Goal: Task Accomplishment & Management: Use online tool/utility

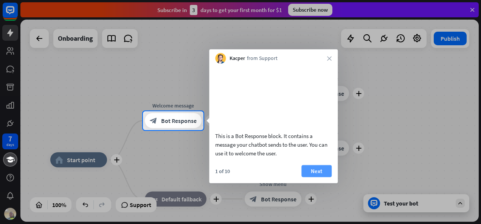
click at [314, 177] on button "Next" at bounding box center [316, 171] width 30 height 12
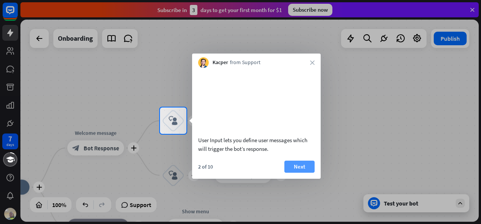
click at [303, 173] on button "Next" at bounding box center [299, 167] width 30 height 12
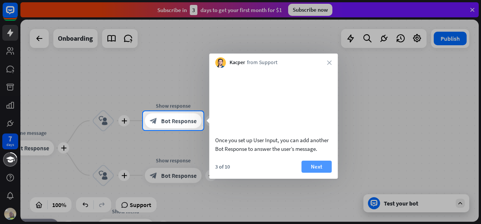
click at [317, 173] on button "Next" at bounding box center [316, 167] width 30 height 12
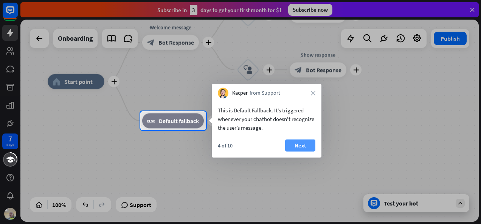
click at [292, 145] on button "Next" at bounding box center [300, 146] width 30 height 12
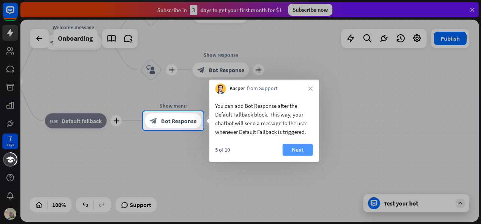
click at [300, 149] on button "Next" at bounding box center [297, 150] width 30 height 12
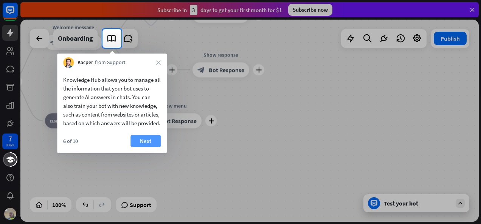
click at [153, 147] on button "Next" at bounding box center [145, 141] width 30 height 12
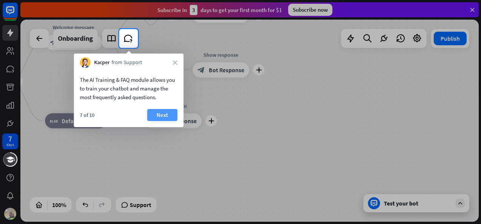
click at [160, 112] on button "Next" at bounding box center [162, 115] width 30 height 12
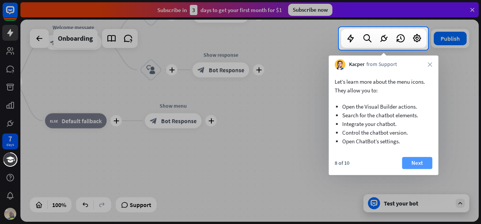
click at [417, 165] on button "Next" at bounding box center [417, 163] width 30 height 12
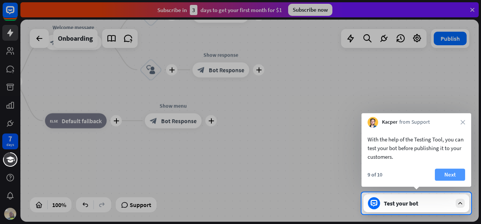
click at [454, 175] on button "Next" at bounding box center [450, 175] width 30 height 12
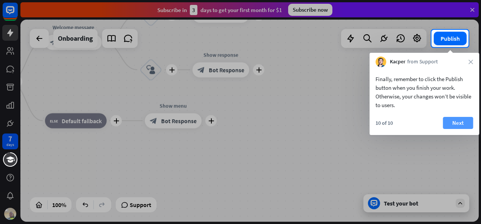
click at [454, 121] on button "Next" at bounding box center [457, 123] width 30 height 12
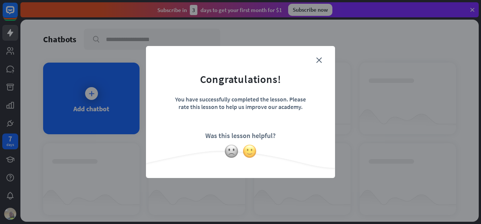
click at [250, 148] on img at bounding box center [249, 151] width 14 height 14
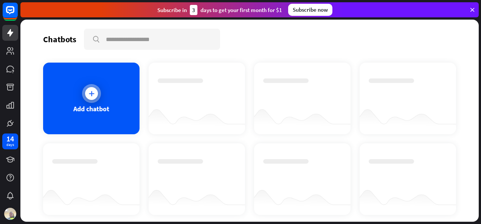
click at [90, 93] on icon at bounding box center [92, 94] width 8 height 8
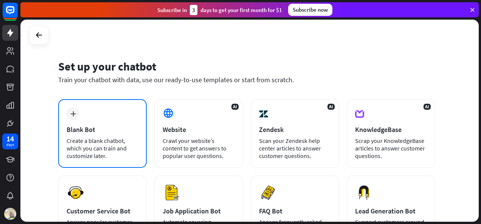
click at [105, 133] on div "Blank Bot" at bounding box center [102, 129] width 72 height 9
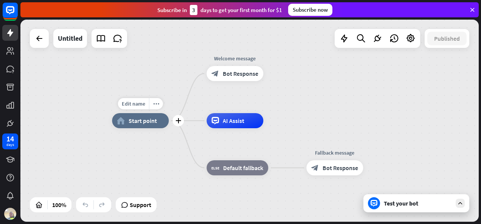
click at [140, 123] on span "Start point" at bounding box center [142, 121] width 28 height 8
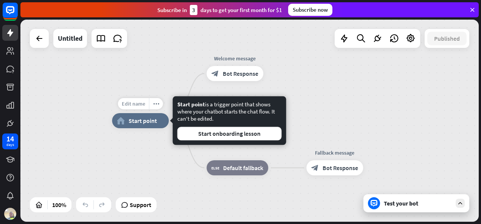
click at [135, 100] on div "Edit name" at bounding box center [133, 103] width 31 height 11
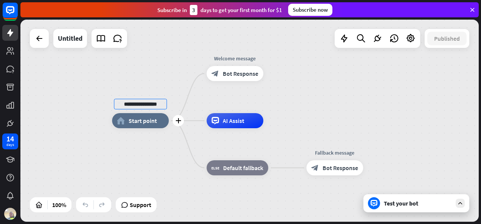
type input "**********"
click at [169, 124] on div "**********" at bounding box center [249, 121] width 458 height 203
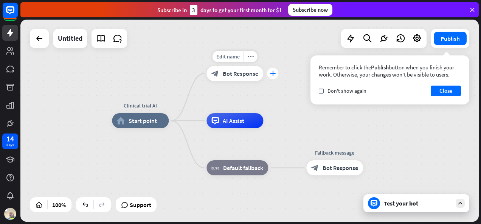
click at [273, 73] on icon "plus" at bounding box center [273, 73] width 6 height 5
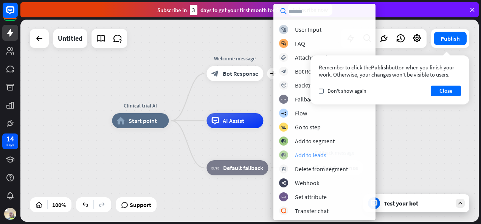
scroll to position [224, 0]
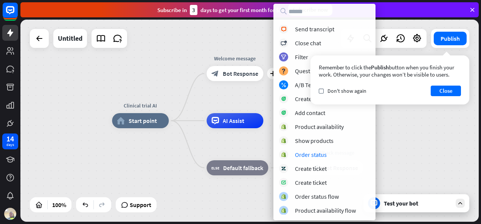
click at [149, 179] on div "Clinical trial AI home_2 Start point plus Welcome message block_bot_response Bo…" at bounding box center [341, 222] width 458 height 203
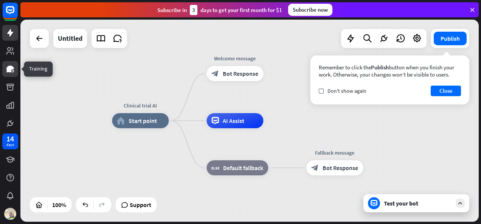
click at [12, 68] on icon at bounding box center [10, 69] width 8 height 7
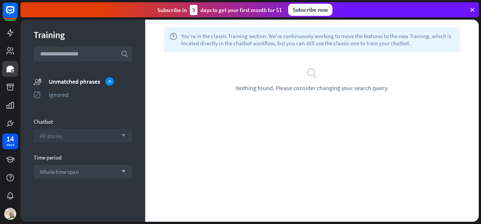
click at [117, 133] on div "All stories arrow_down" at bounding box center [83, 136] width 98 height 14
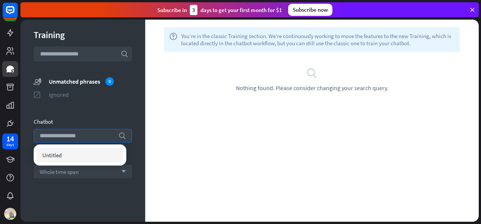
click at [119, 97] on div "Ignored" at bounding box center [90, 95] width 83 height 8
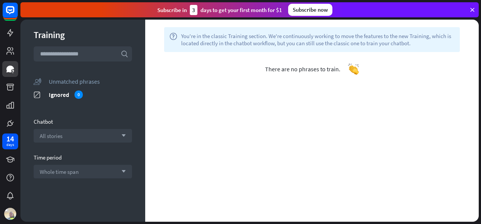
click at [300, 72] on span "There are no phrases to train." at bounding box center [302, 69] width 75 height 8
click at [13, 33] on icon at bounding box center [10, 32] width 9 height 9
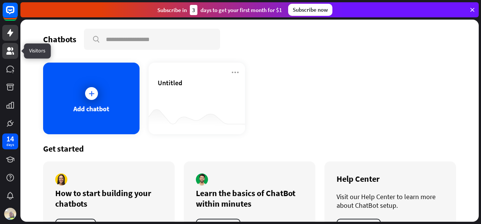
click at [11, 54] on icon at bounding box center [10, 51] width 8 height 8
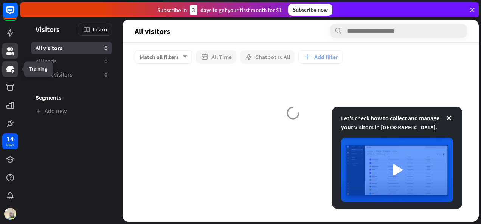
click at [11, 70] on icon at bounding box center [10, 69] width 9 height 9
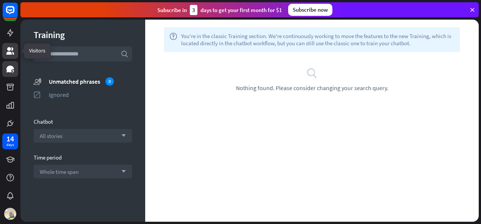
click at [10, 54] on icon at bounding box center [10, 51] width 8 height 8
